Goal: Task Accomplishment & Management: Manage account settings

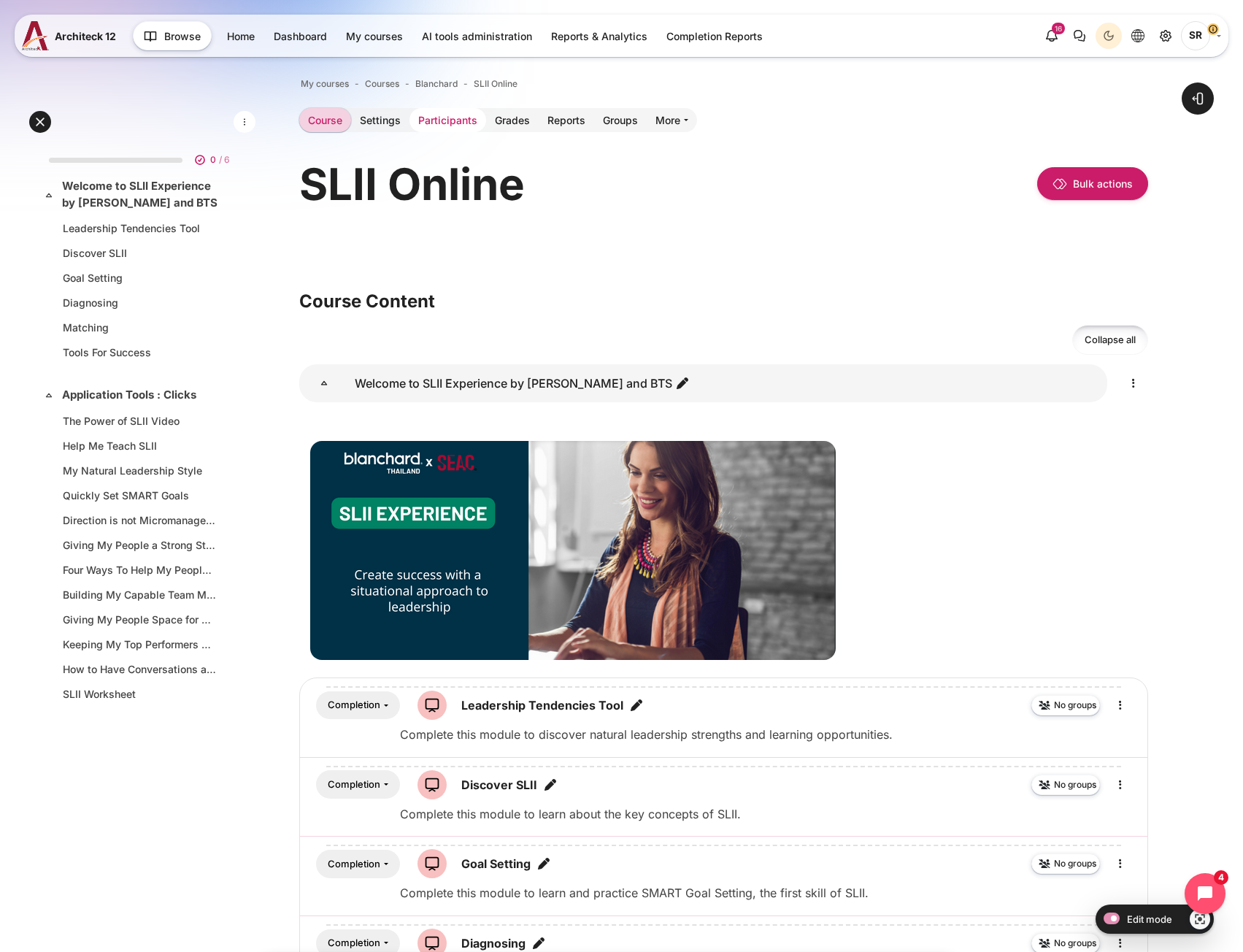
click at [440, 117] on link "Participants" at bounding box center [448, 120] width 77 height 24
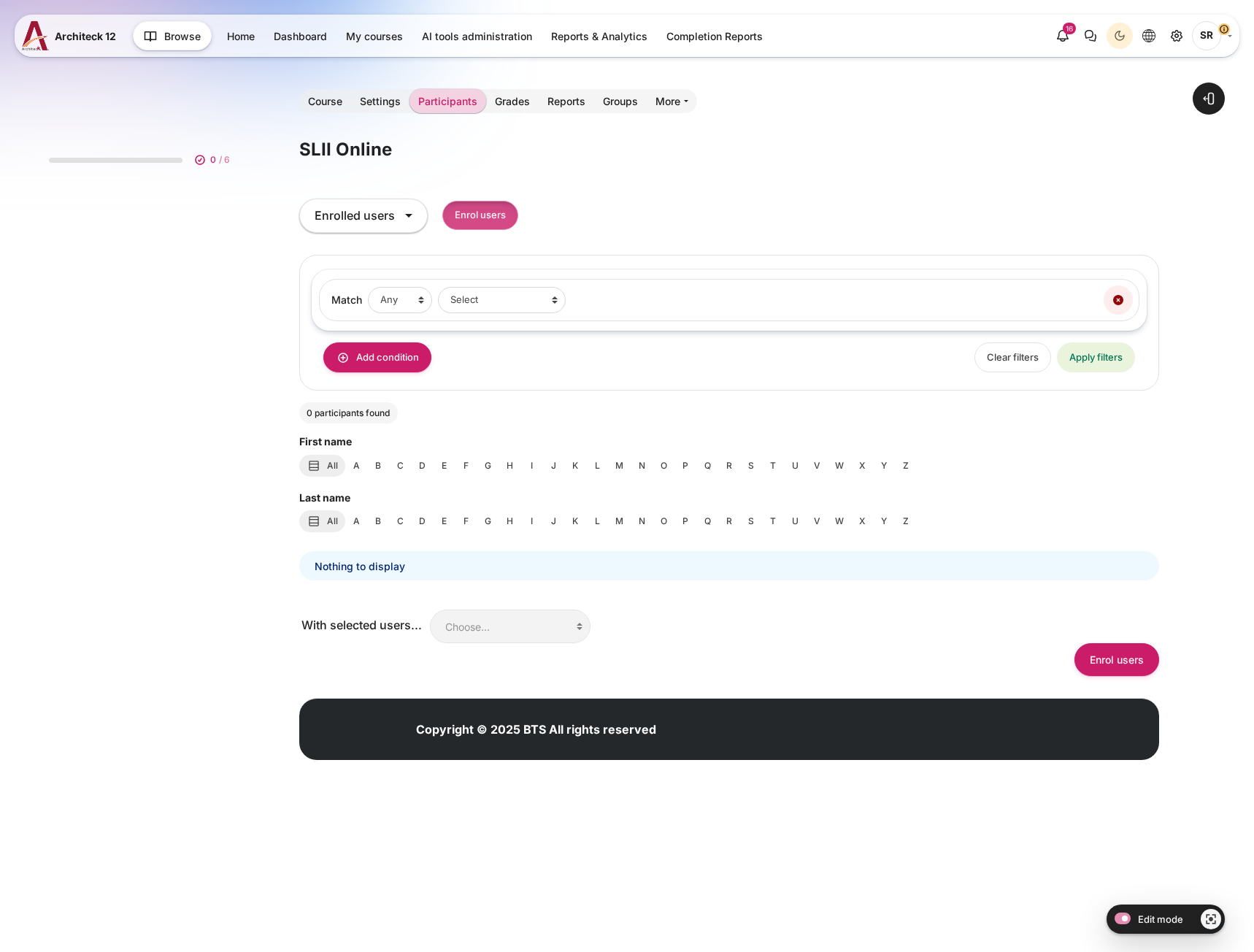
click at [480, 214] on input "Enrol users" at bounding box center [480, 215] width 76 height 30
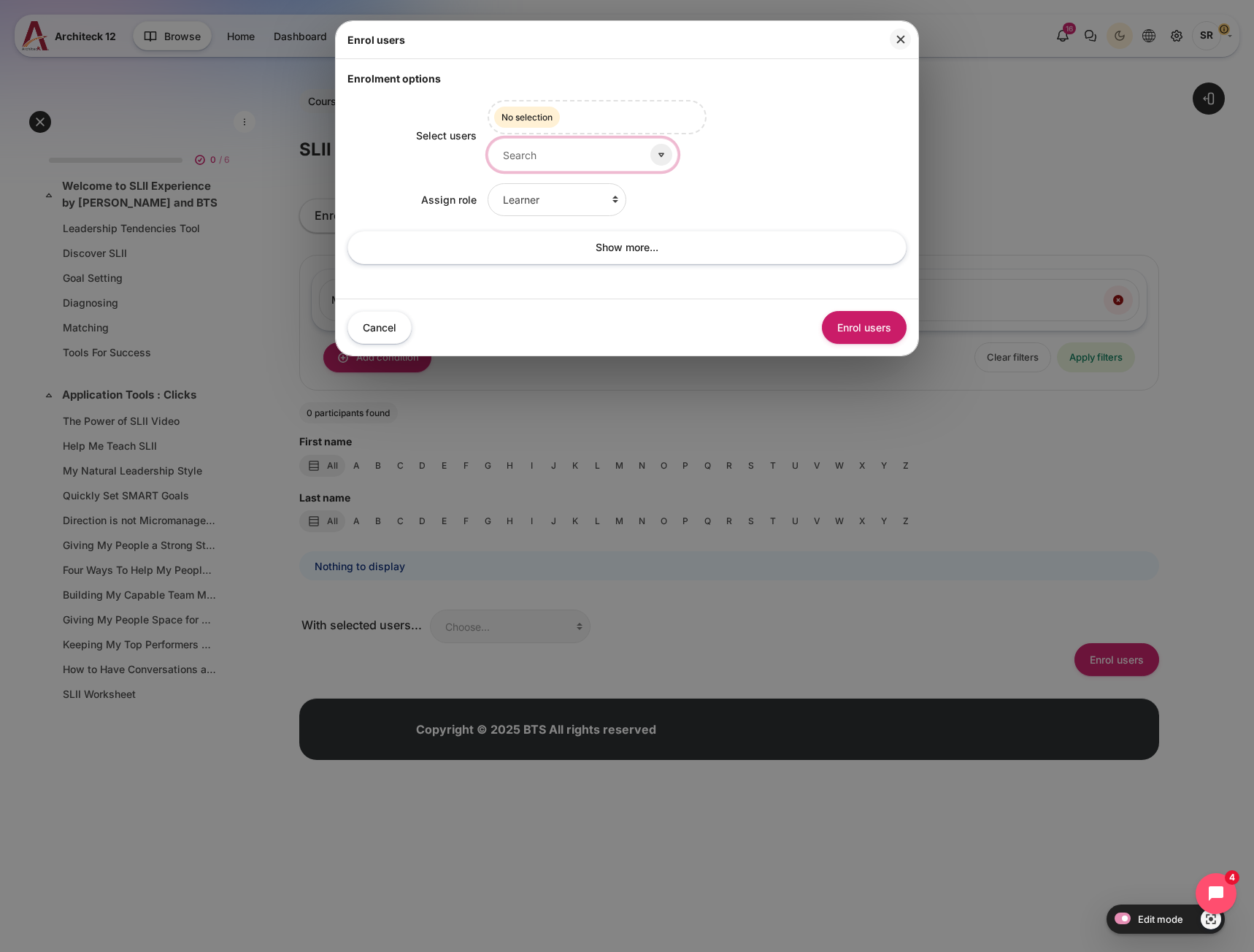
click at [570, 144] on input "Select users" at bounding box center [583, 155] width 191 height 33
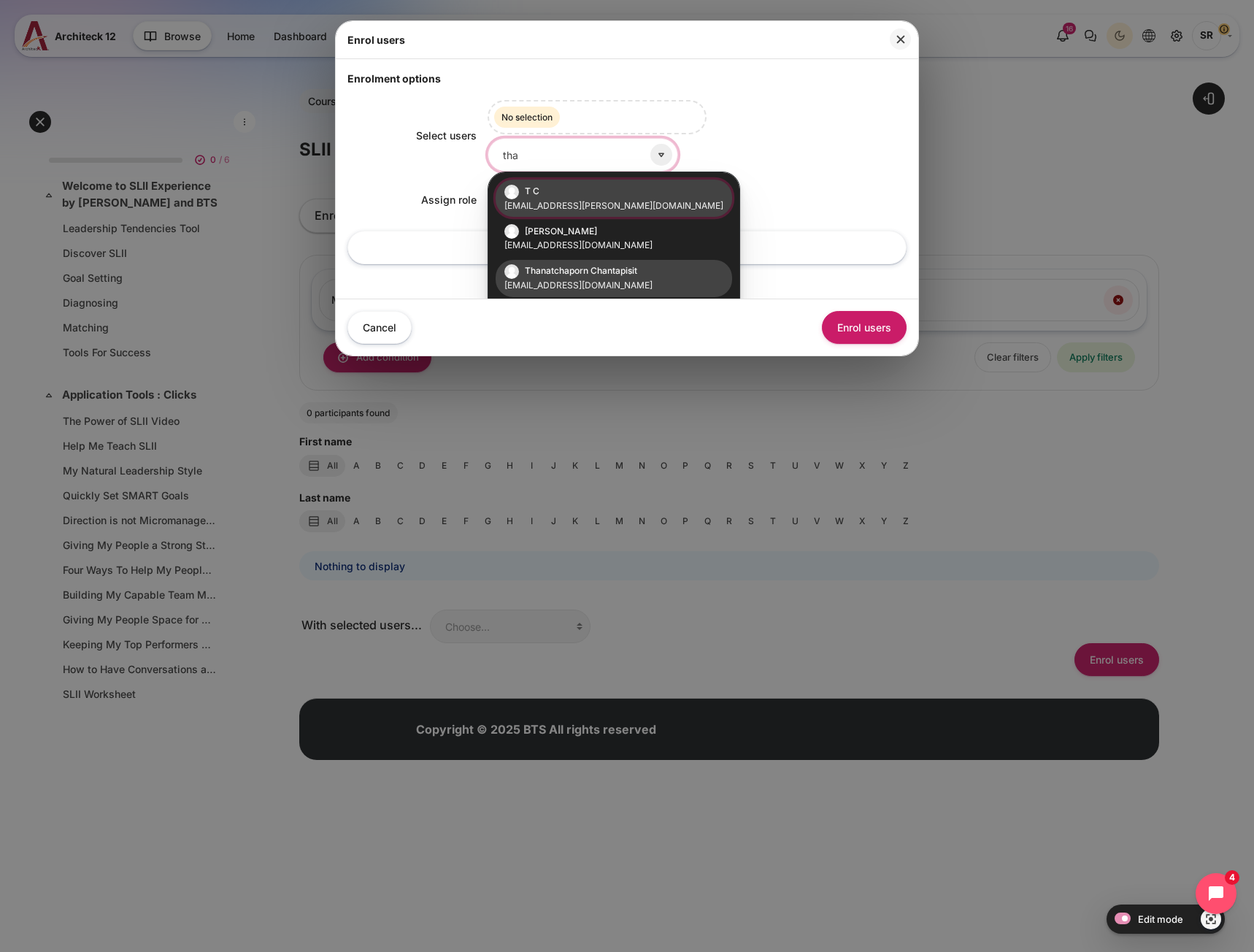
type input "tha"
click at [606, 276] on li "Thanatchaporn Chantapisit thanatchaporn.c@bts.com" at bounding box center [613, 278] width 237 height 37
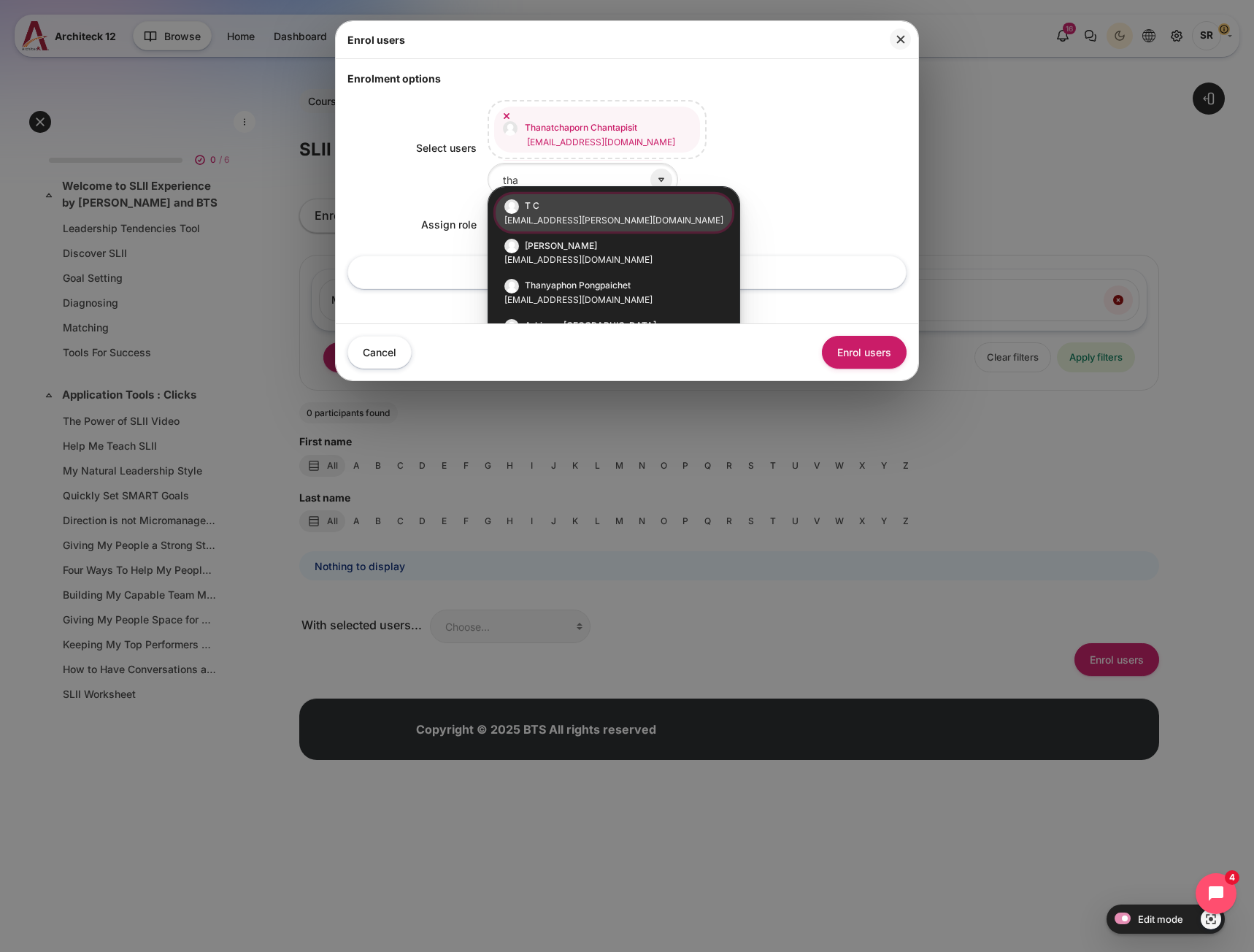
click at [784, 212] on div "Learner Faculty Client Sponsor 3 Manager Teacher Non-editing teacher Student Le…" at bounding box center [697, 225] width 420 height 33
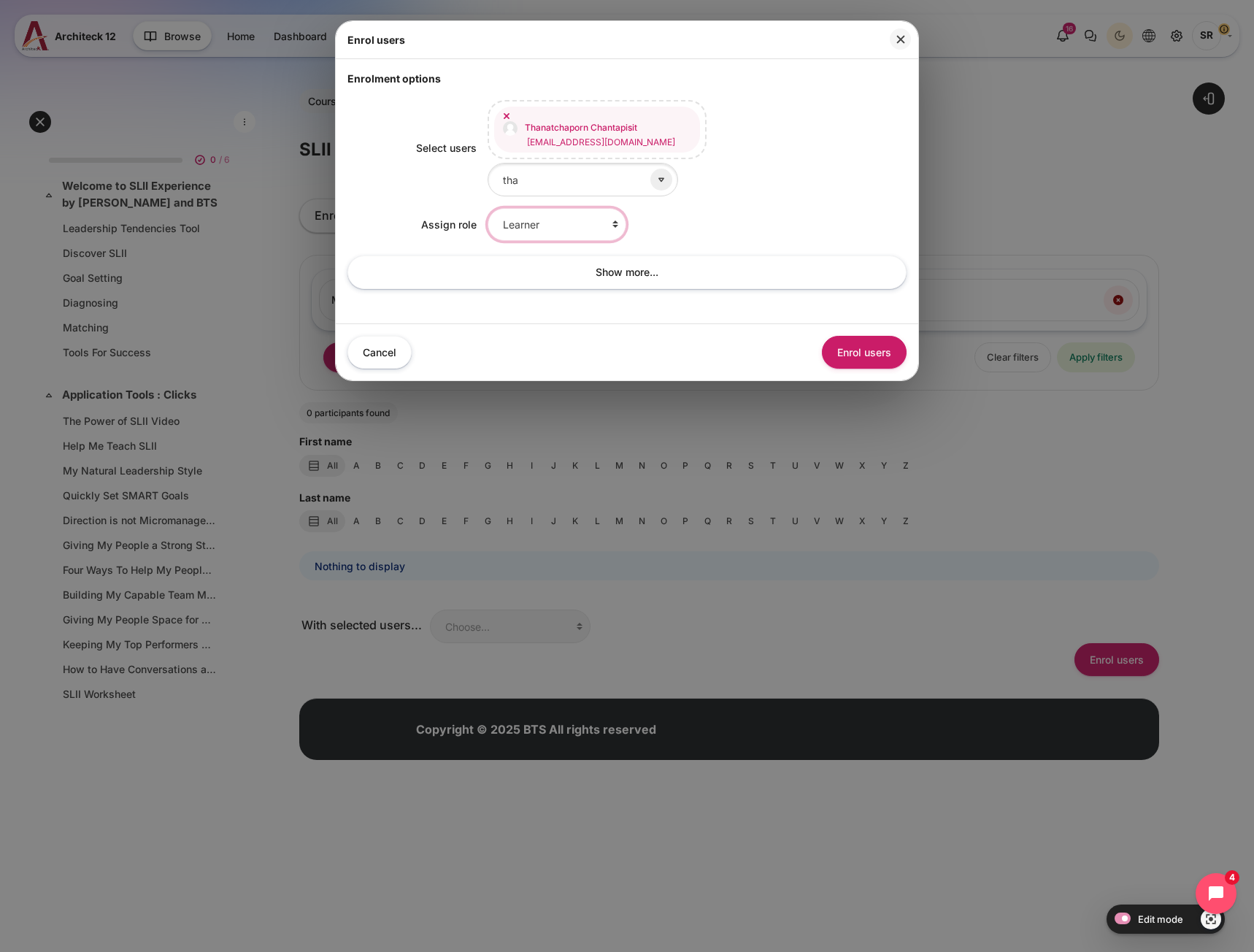
click at [603, 220] on select "Learner Faculty Client Sponsor 3 Manager Teacher Non-editing teacher Student Le…" at bounding box center [557, 225] width 138 height 33
select select "10"
click at [488, 208] on select "Learner Faculty Client Sponsor 3 Manager Teacher Non-editing teacher Student Le…" at bounding box center [557, 225] width 138 height 33
click at [887, 354] on button "Enrol users" at bounding box center [864, 352] width 85 height 33
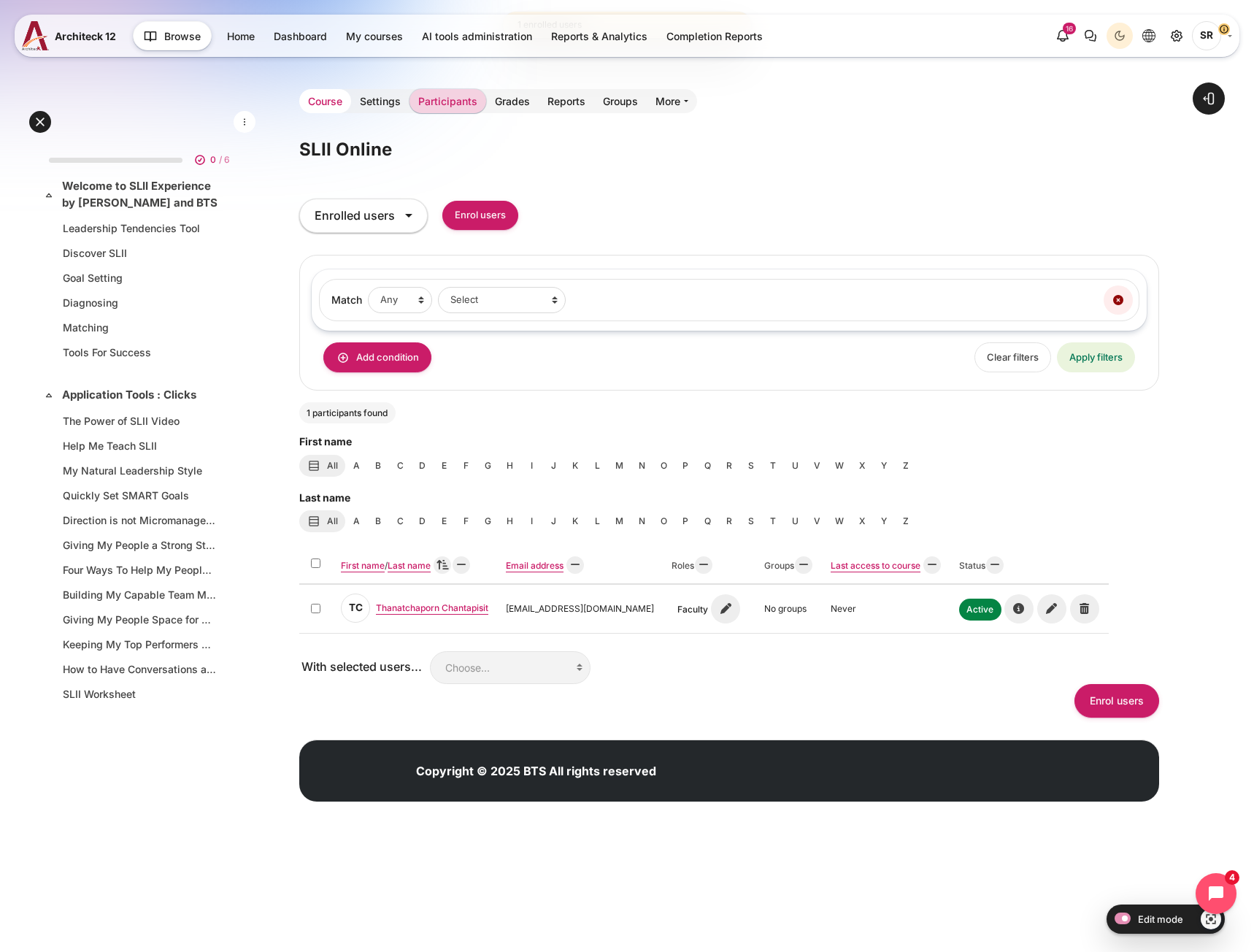
click at [311, 93] on link "Course" at bounding box center [324, 100] width 52 height 24
